Goal: Information Seeking & Learning: Learn about a topic

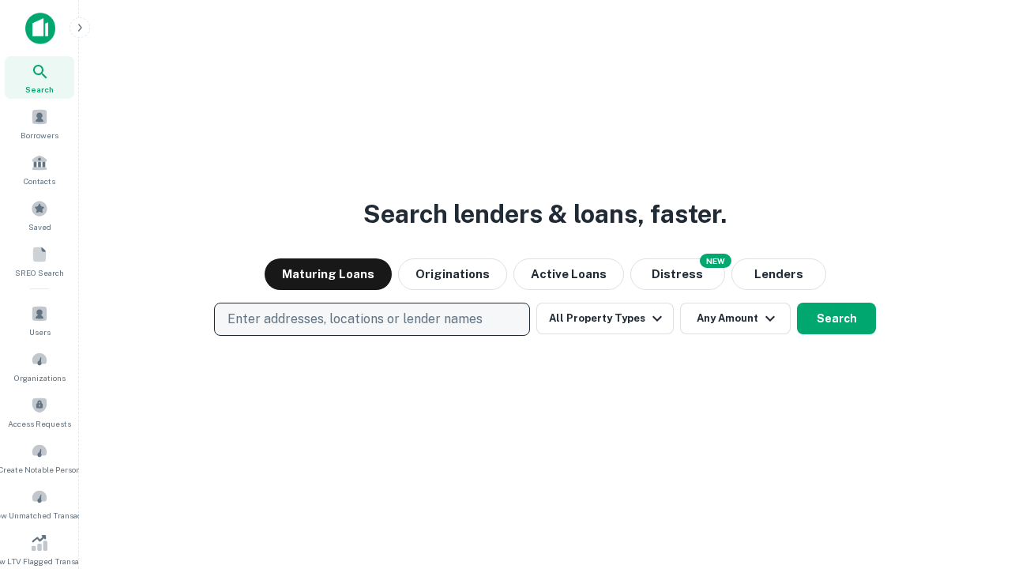
click at [371, 319] on p "Enter addresses, locations or lender names" at bounding box center [355, 319] width 255 height 19
type input "**********"
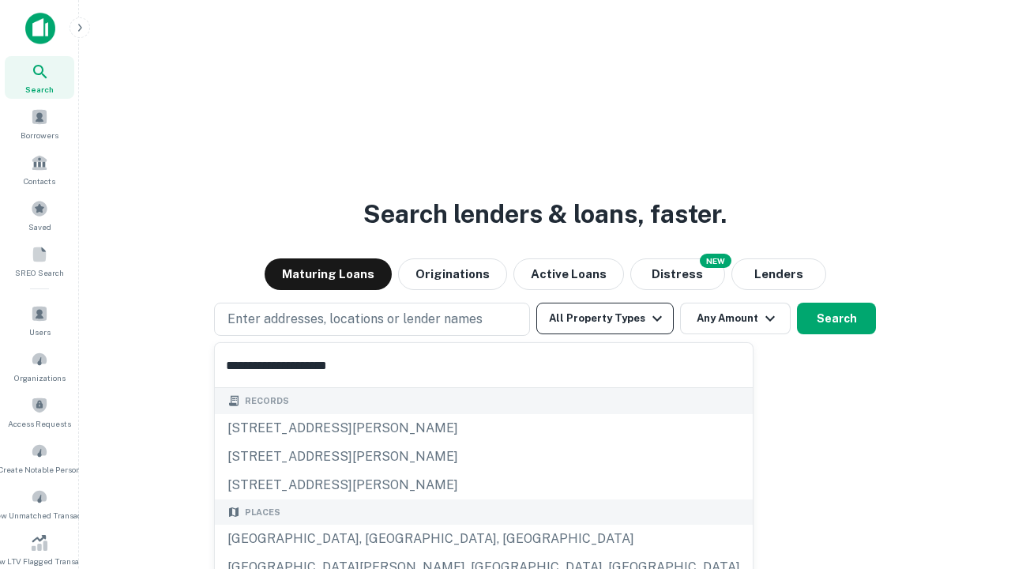
click at [378, 539] on div "[GEOGRAPHIC_DATA], [GEOGRAPHIC_DATA], [GEOGRAPHIC_DATA]" at bounding box center [484, 539] width 538 height 28
click at [605, 318] on button "All Property Types" at bounding box center [605, 319] width 137 height 32
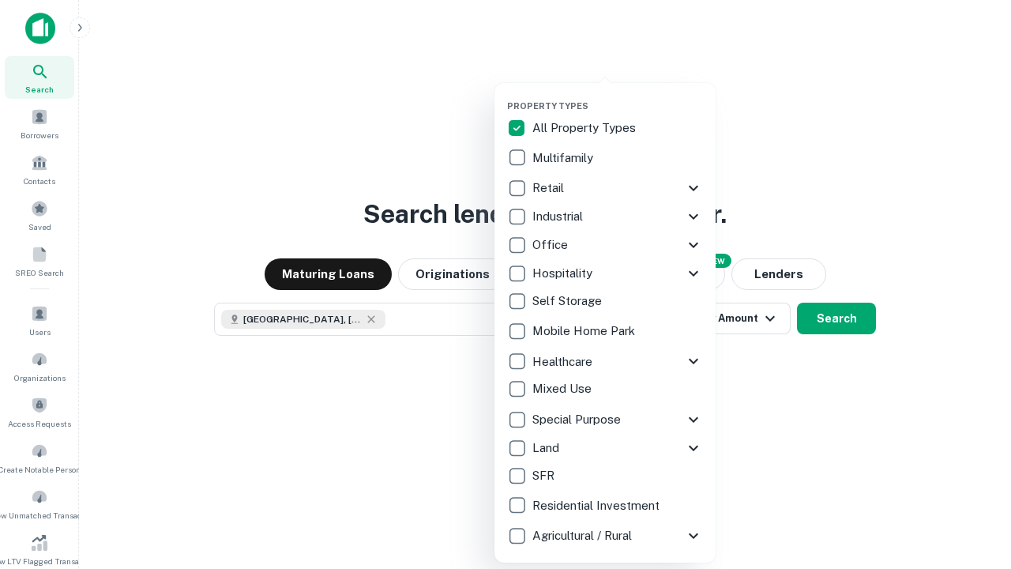
click at [618, 96] on button "button" at bounding box center [617, 96] width 221 height 1
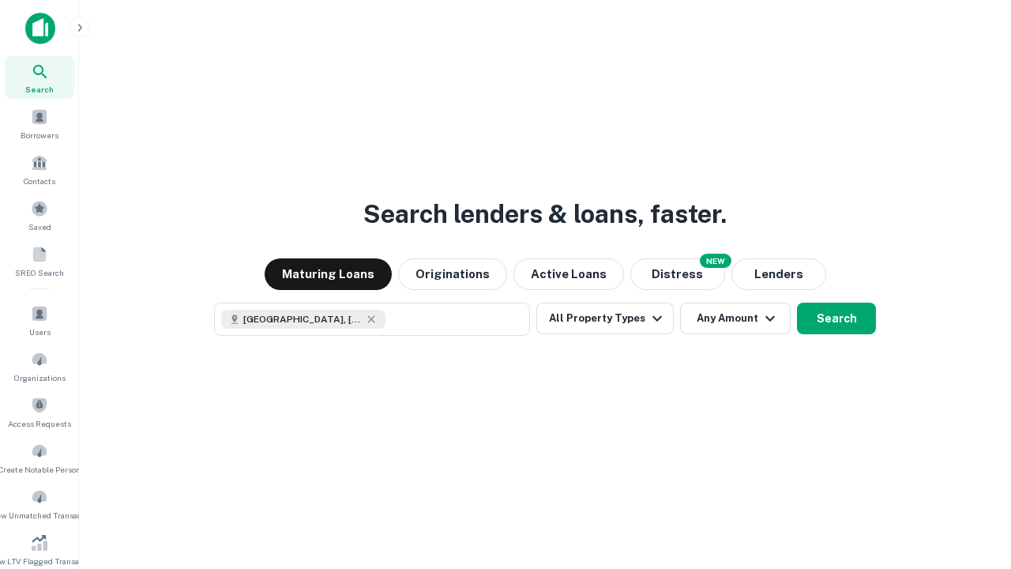
scroll to position [25, 0]
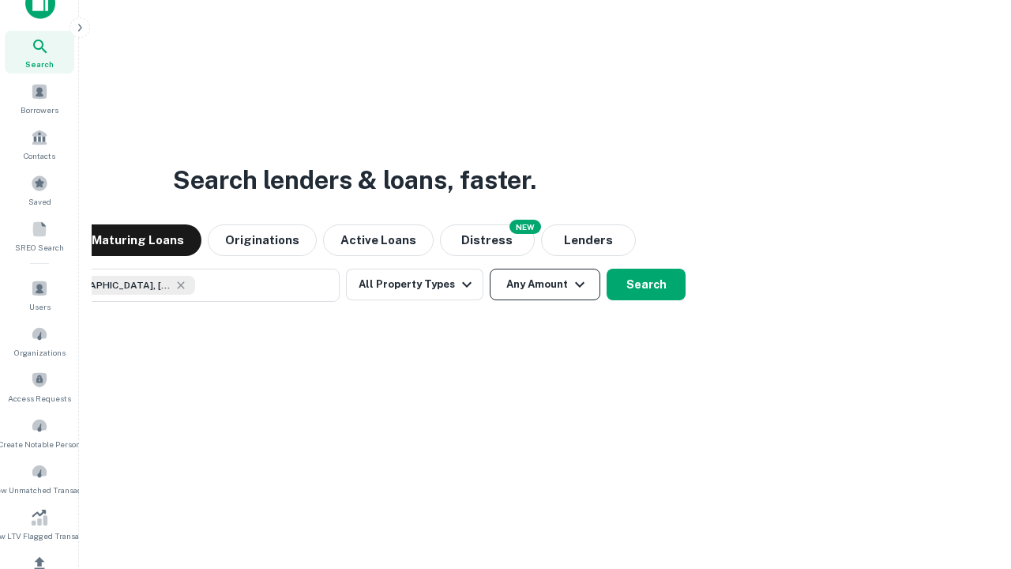
click at [490, 269] on button "Any Amount" at bounding box center [545, 285] width 111 height 32
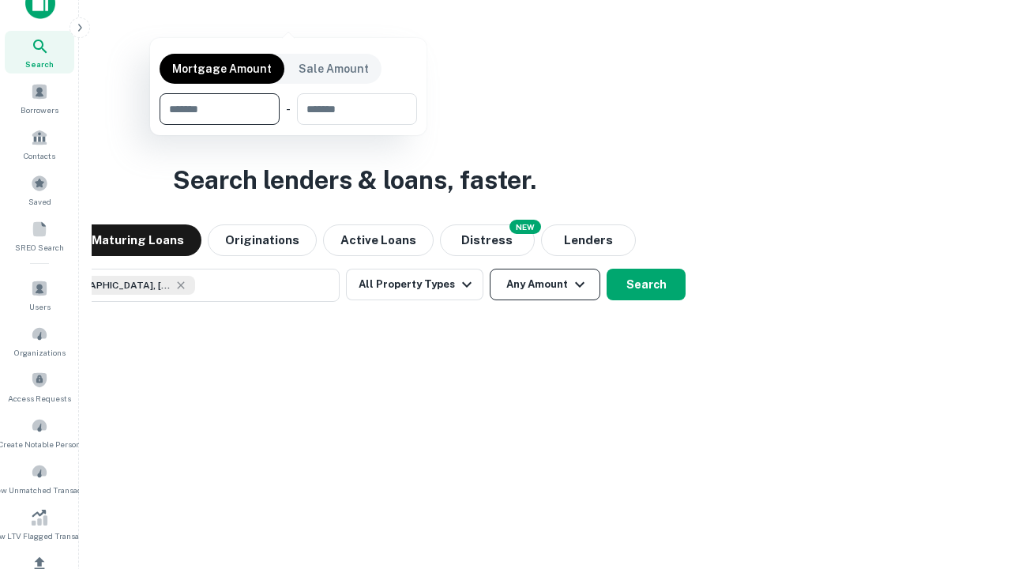
scroll to position [114, 447]
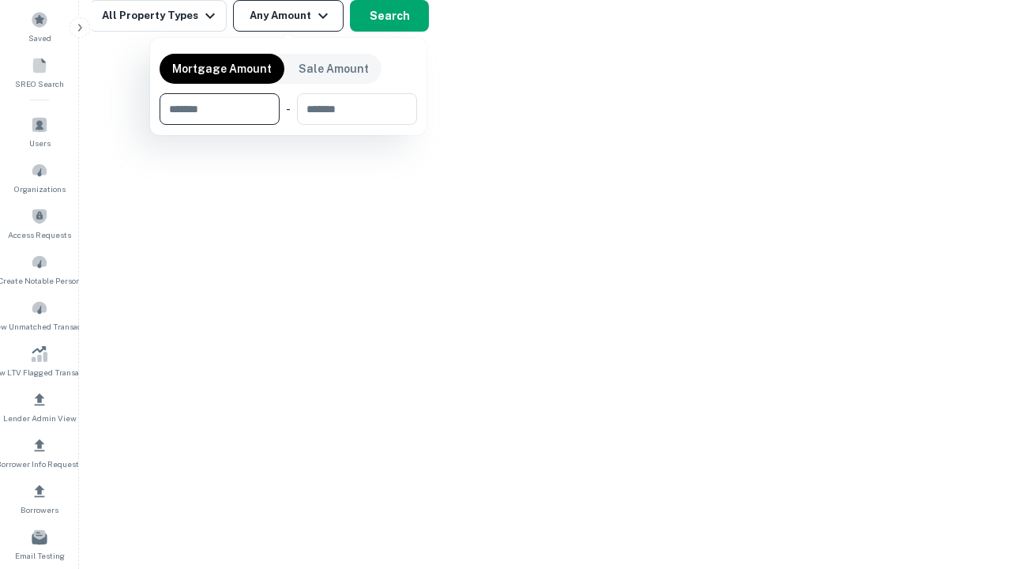
type input "*******"
click at [288, 125] on button "button" at bounding box center [289, 125] width 258 height 1
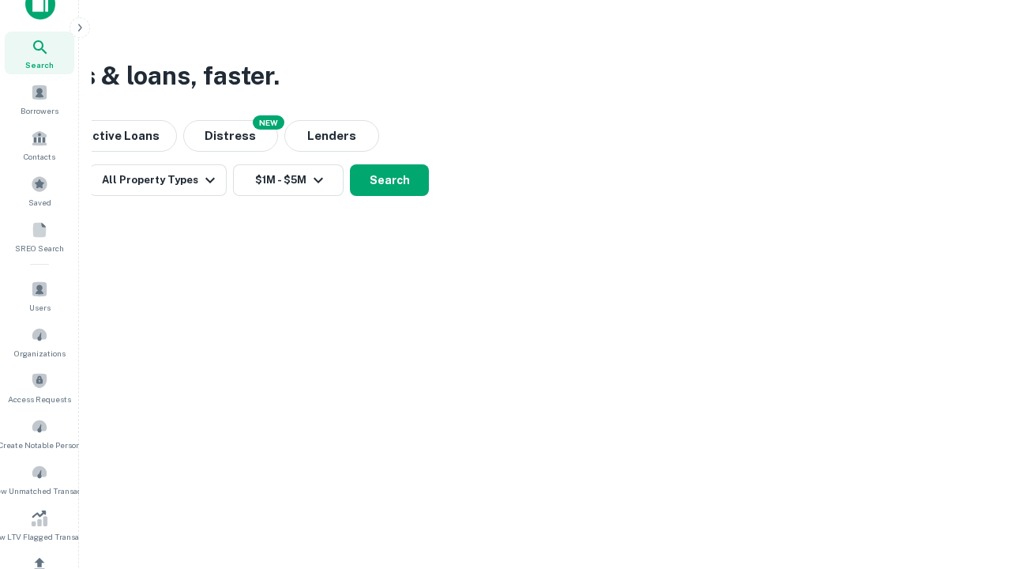
scroll to position [9, 292]
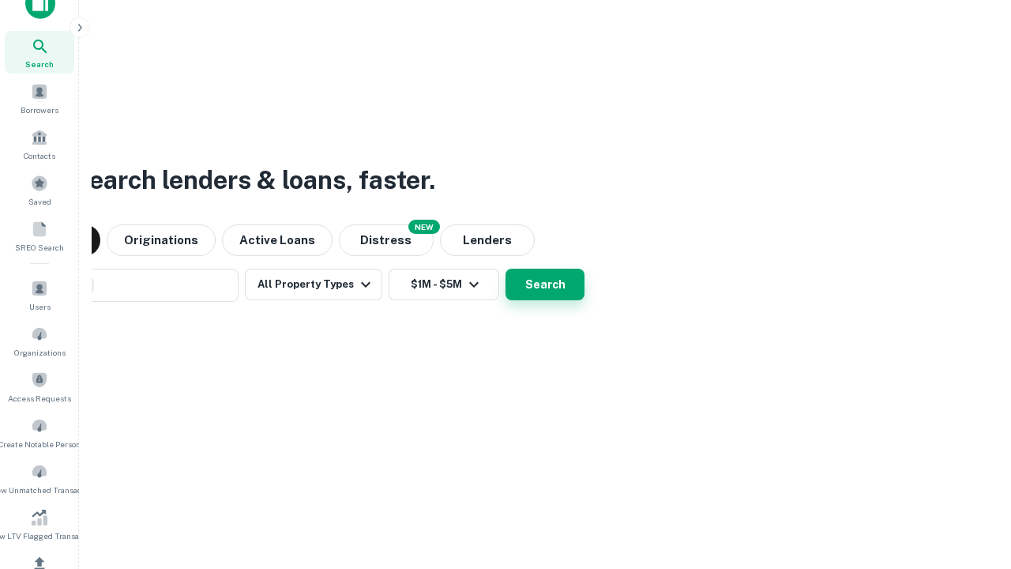
click at [506, 269] on button "Search" at bounding box center [545, 285] width 79 height 32
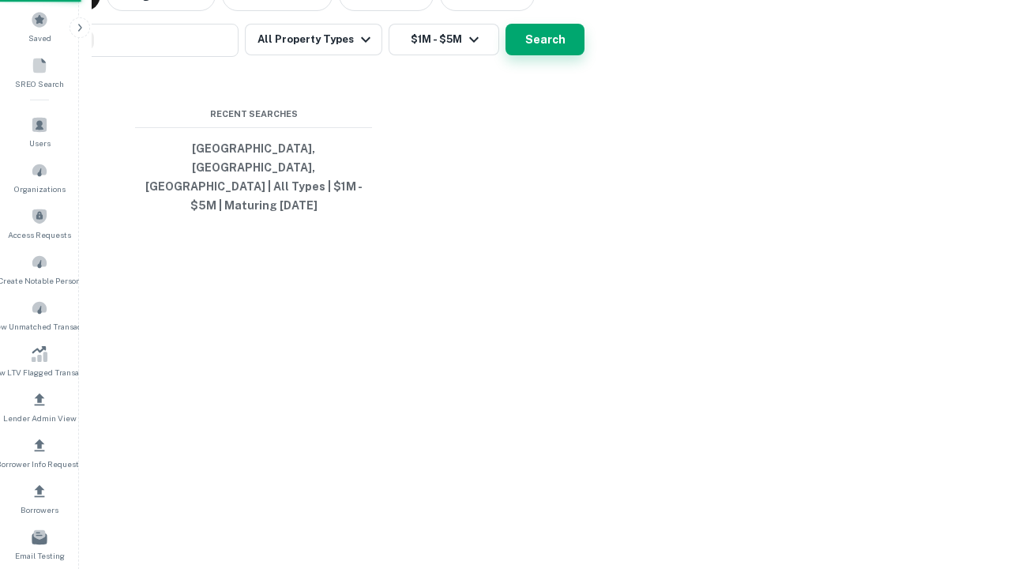
scroll to position [51, 447]
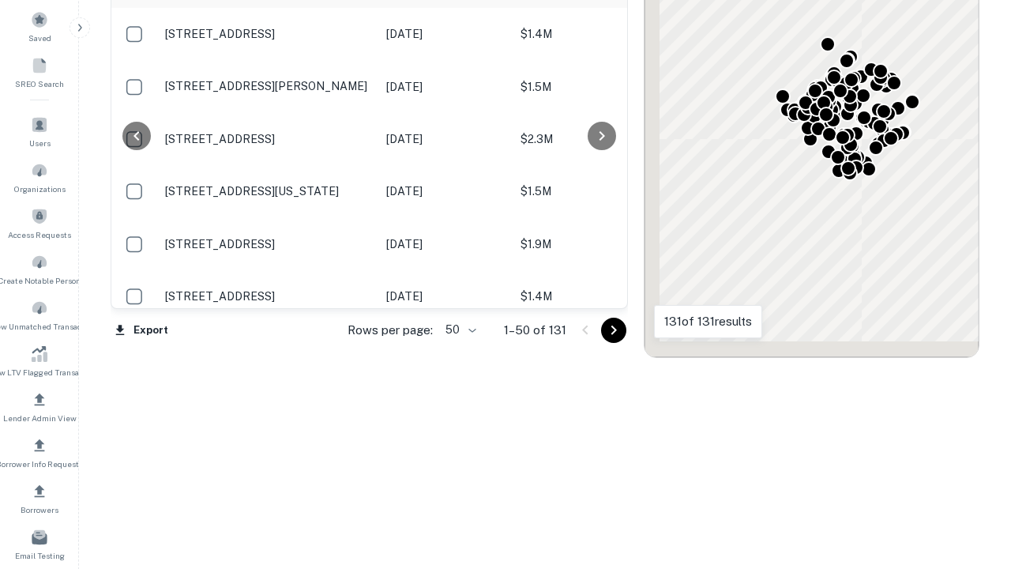
click at [458, 330] on body "Search Borrowers Contacts Saved SREO Search Users Organizations Access Requests…" at bounding box center [505, 95] width 1011 height 569
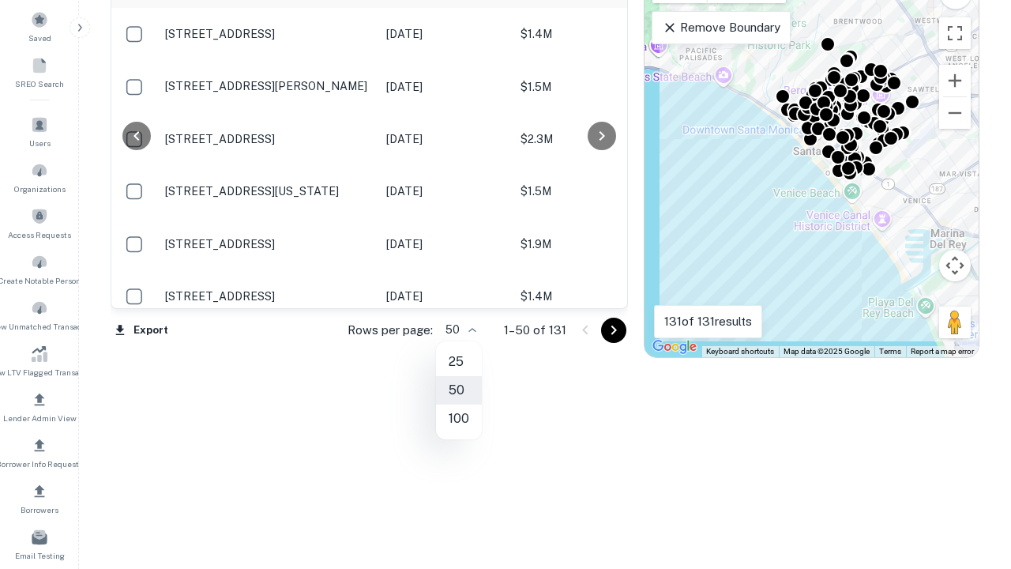
click at [459, 362] on li "25" at bounding box center [459, 362] width 46 height 28
type input "**"
